Goal: Transaction & Acquisition: Purchase product/service

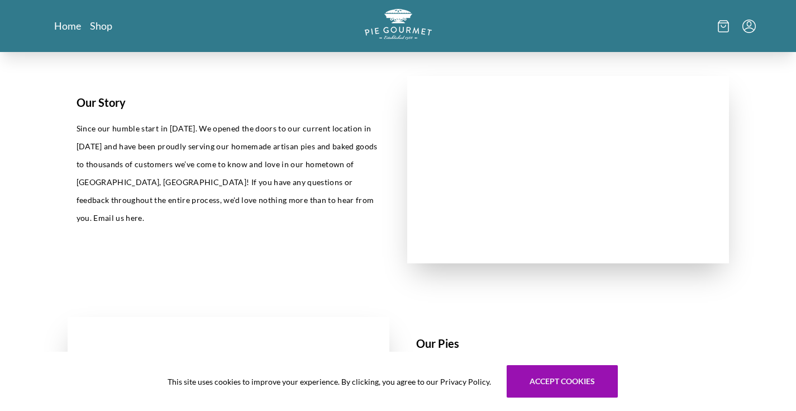
scroll to position [286, 0]
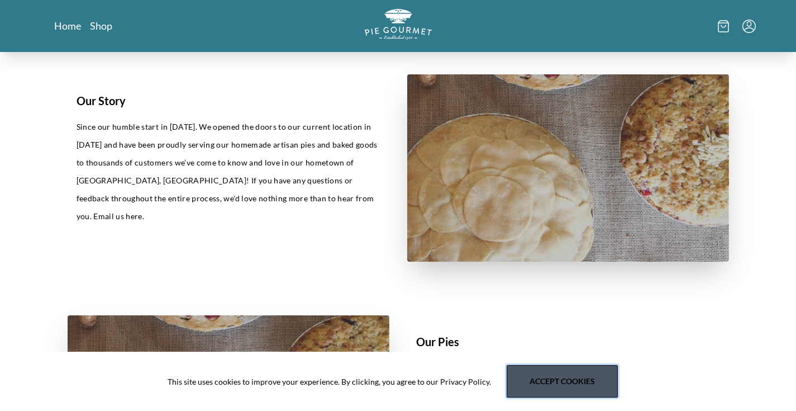
click at [570, 385] on button "Accept cookies" at bounding box center [562, 381] width 111 height 32
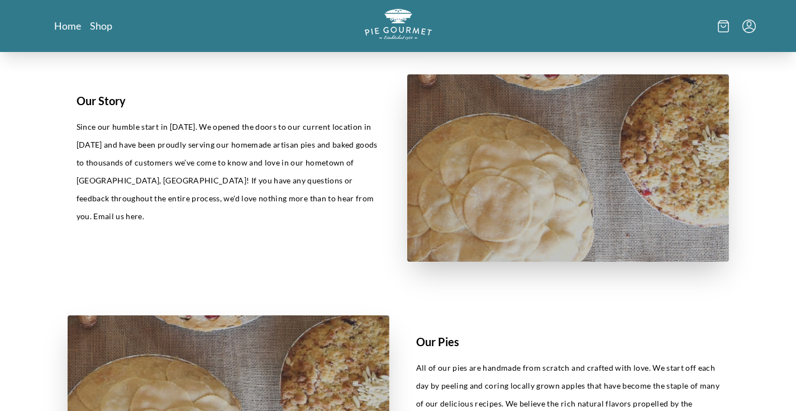
click at [230, 203] on p "Since our humble start in [DATE]. We opened the doors to our current location i…" at bounding box center [229, 171] width 304 height 107
click at [92, 27] on link "Shop" at bounding box center [101, 25] width 22 height 13
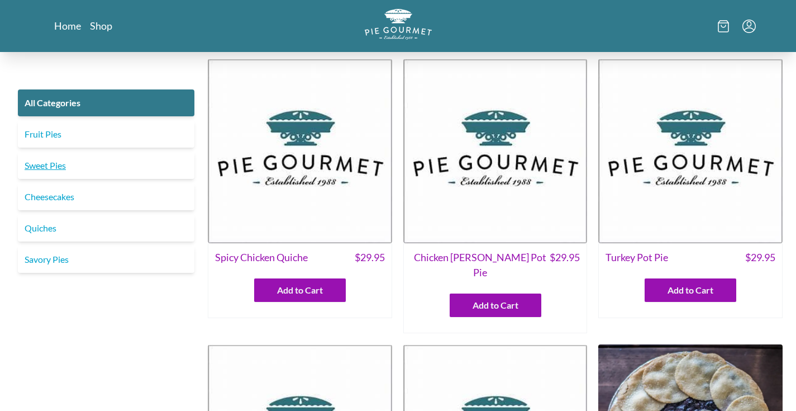
click at [60, 167] on link "Sweet Pies" at bounding box center [106, 165] width 177 height 27
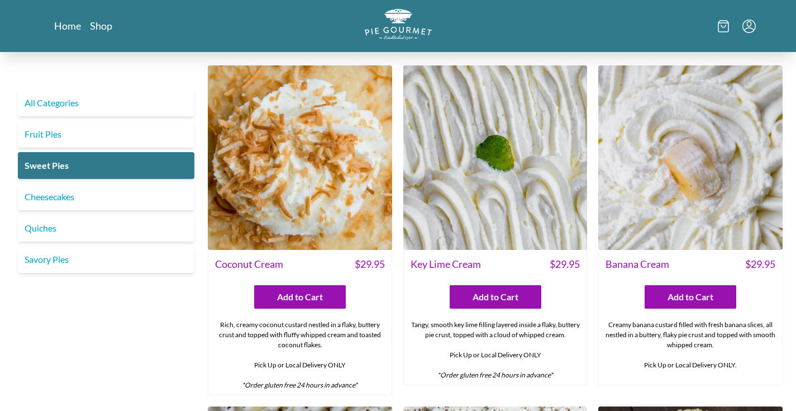
click at [344, 183] on img at bounding box center [300, 157] width 184 height 184
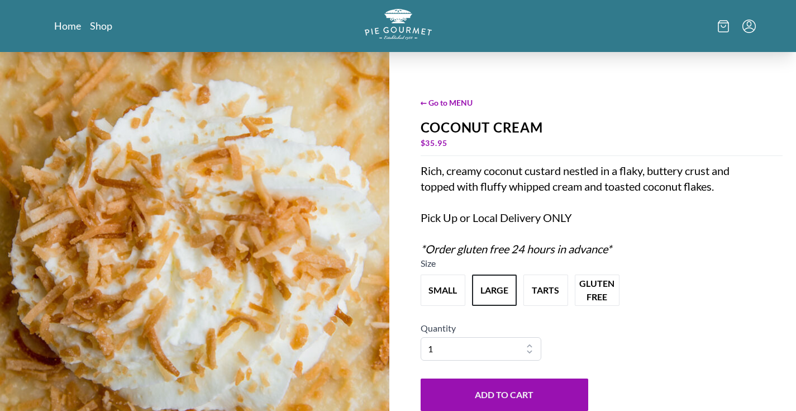
click at [766, 206] on div "← Go to MENU Coconut Cream $ 35.95 Rich, creamy coconut custard nestled in a fl…" at bounding box center [602, 254] width 390 height 404
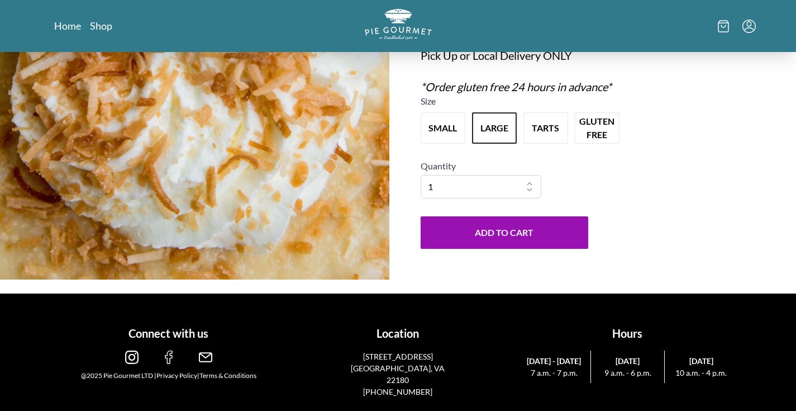
scroll to position [159, 0]
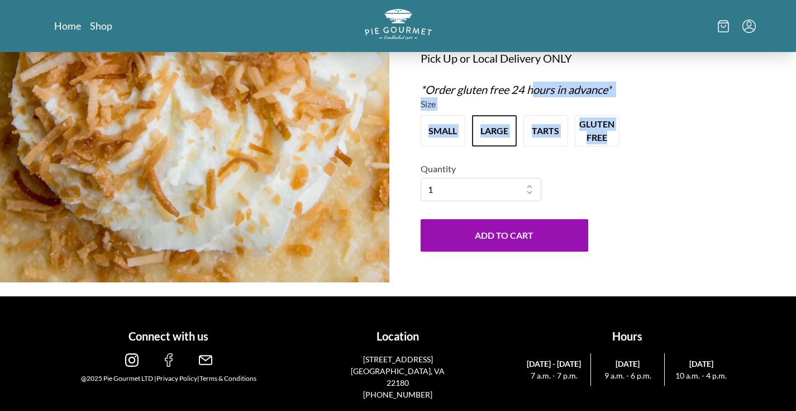
drag, startPoint x: 765, startPoint y: 206, endPoint x: 508, endPoint y: 67, distance: 292.3
click at [510, 70] on div "← Go to MENU Coconut Cream $ 35.95 Rich, creamy coconut custard nestled in a fl…" at bounding box center [602, 95] width 390 height 404
